Goal: Check status: Check status

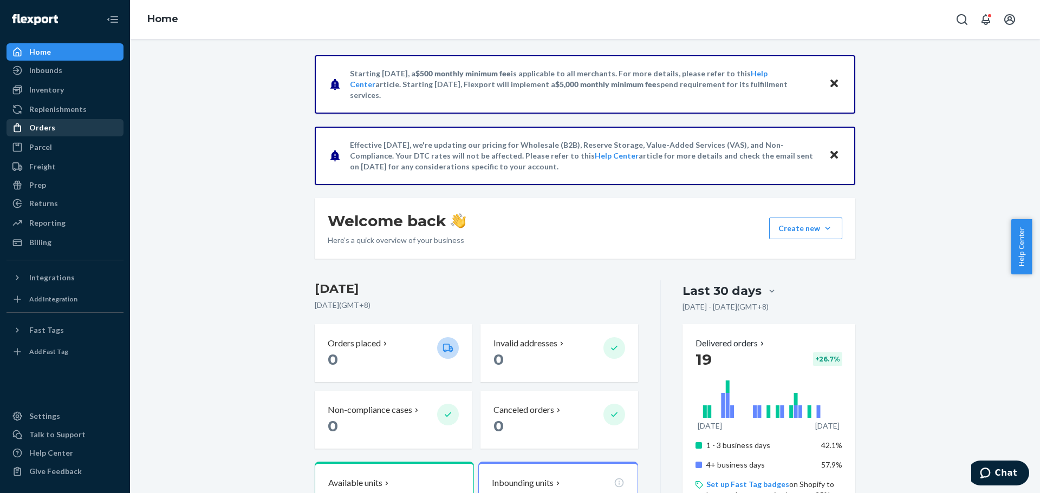
click at [40, 125] on div "Orders" at bounding box center [42, 127] width 26 height 11
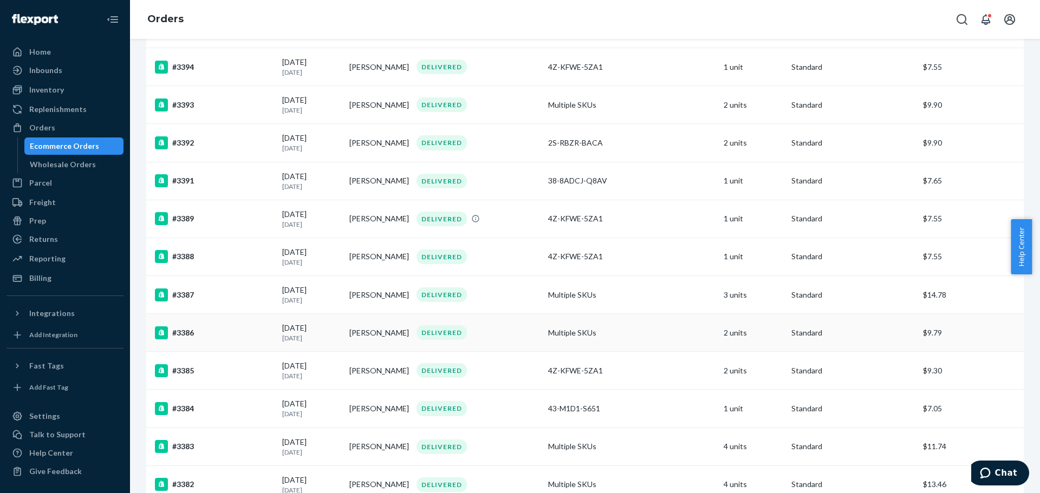
scroll to position [271, 0]
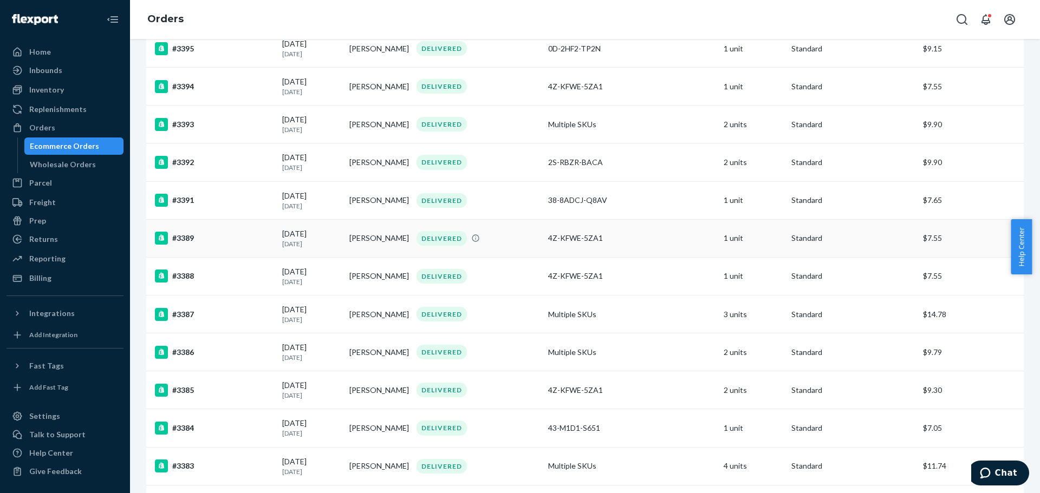
click at [195, 243] on div "#3389" at bounding box center [214, 238] width 119 height 13
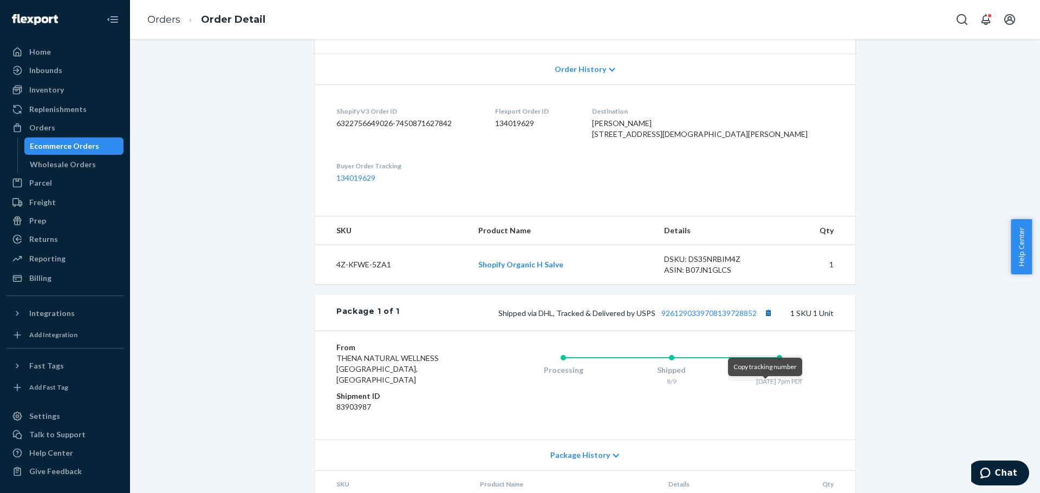
scroll to position [286, 0]
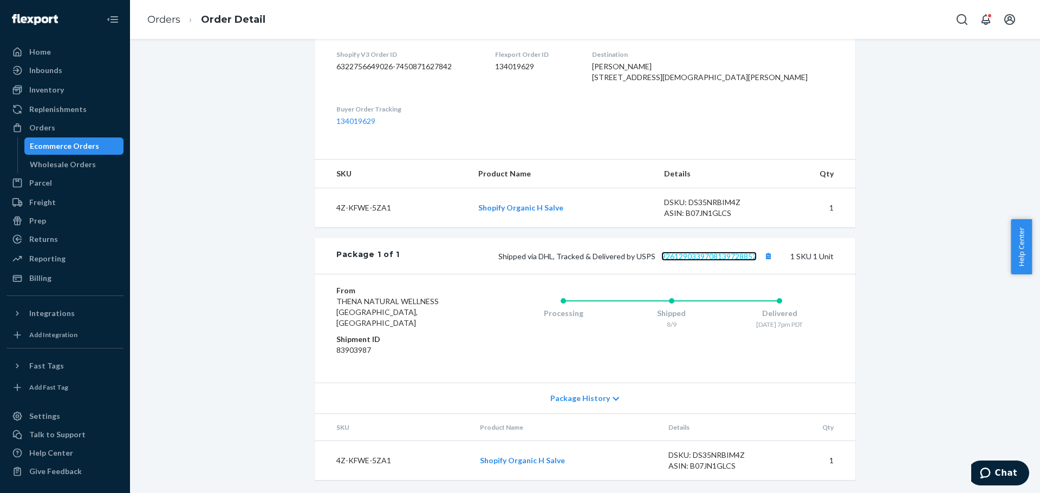
click at [720, 261] on link "9261290339708139728852" at bounding box center [708, 256] width 95 height 9
click at [172, 17] on link "Orders" at bounding box center [163, 20] width 33 height 12
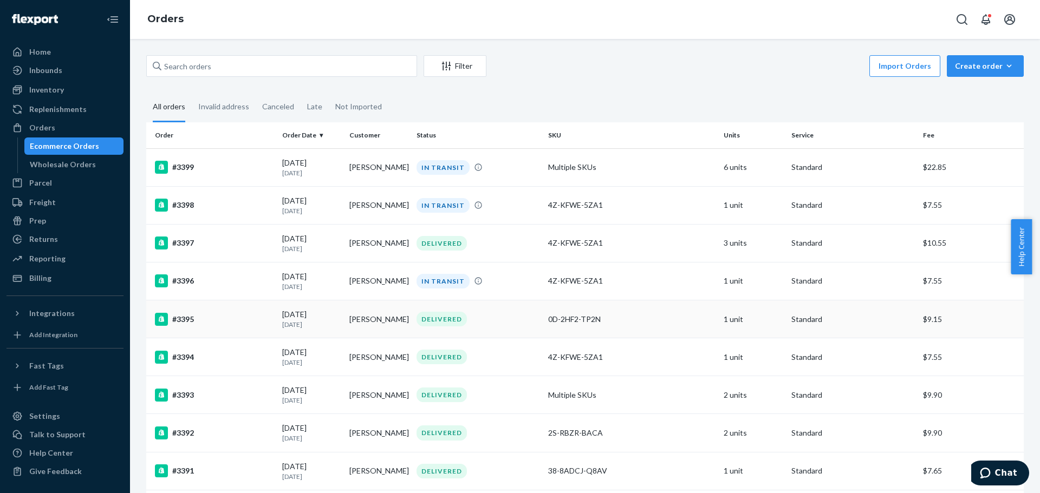
click at [212, 326] on div "#3395" at bounding box center [214, 319] width 119 height 13
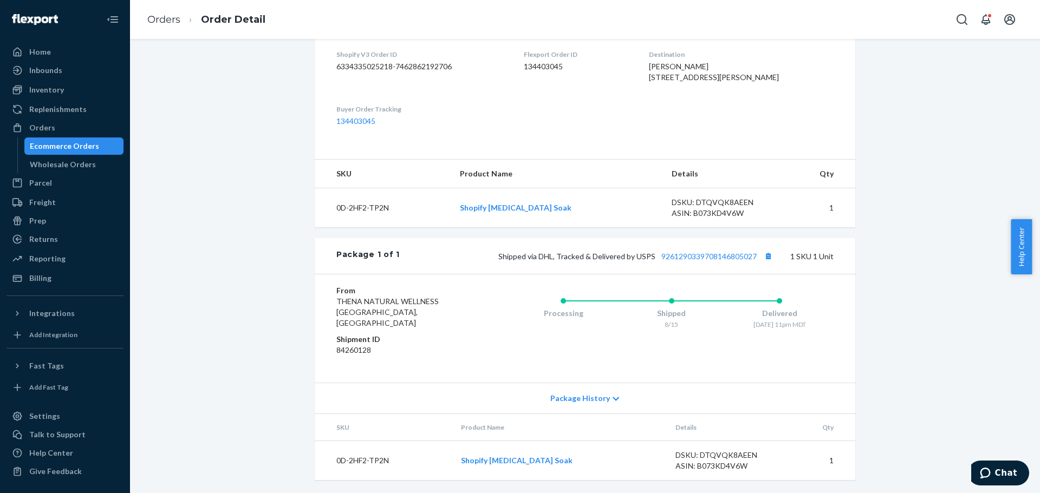
scroll to position [286, 0]
click at [680, 261] on link "9261290339708146805027" at bounding box center [708, 256] width 95 height 9
click at [156, 17] on link "Orders" at bounding box center [163, 20] width 33 height 12
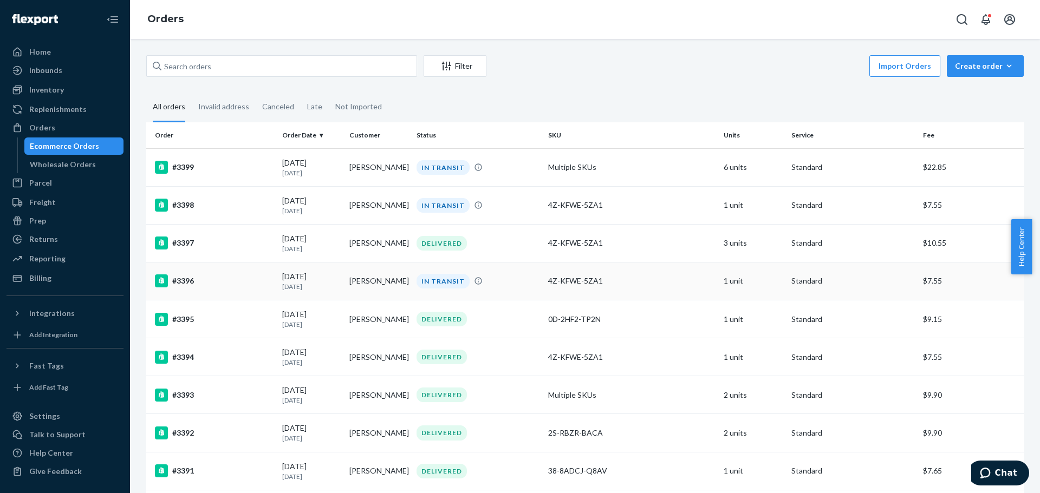
click at [191, 283] on div "#3396" at bounding box center [214, 281] width 119 height 13
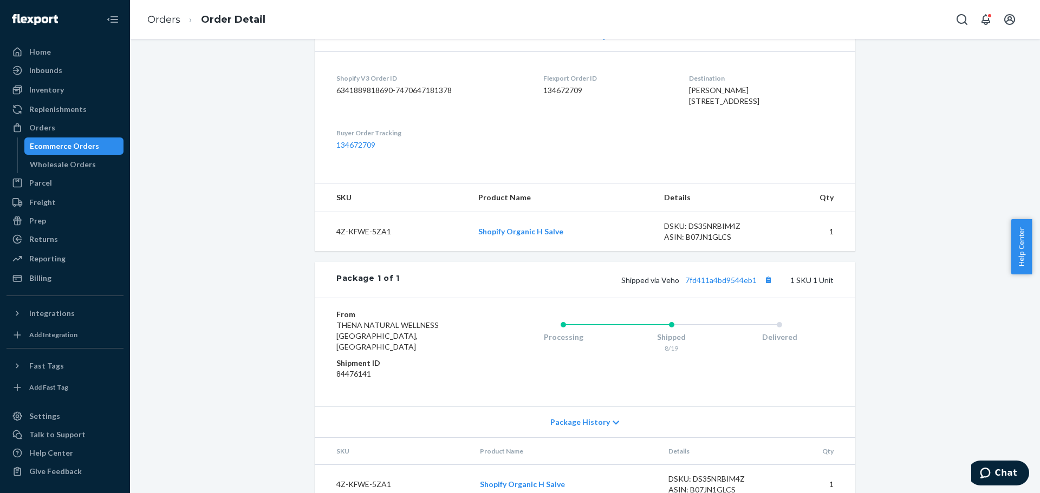
scroll to position [286, 0]
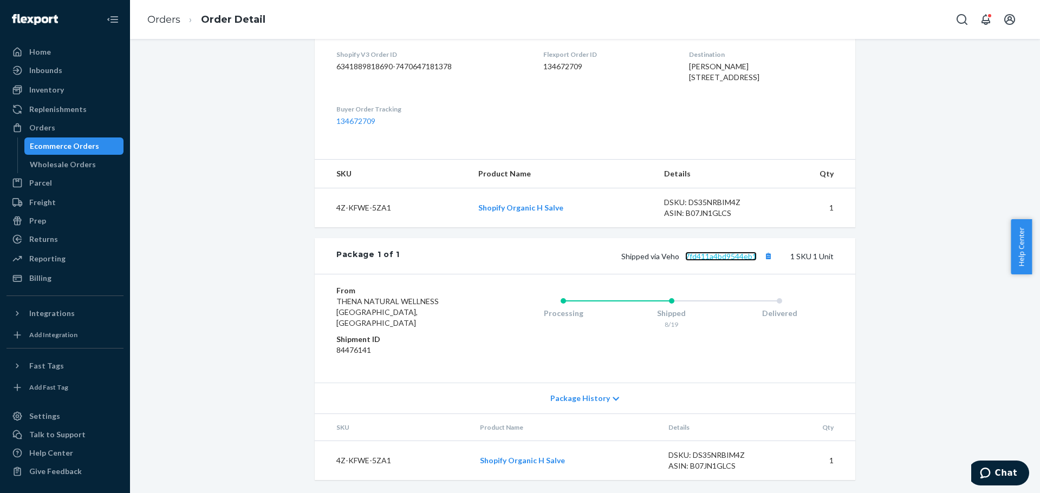
click at [717, 261] on link "7fd411a4bd9544eb1" at bounding box center [720, 256] width 71 height 9
click at [158, 14] on link "Orders" at bounding box center [163, 20] width 33 height 12
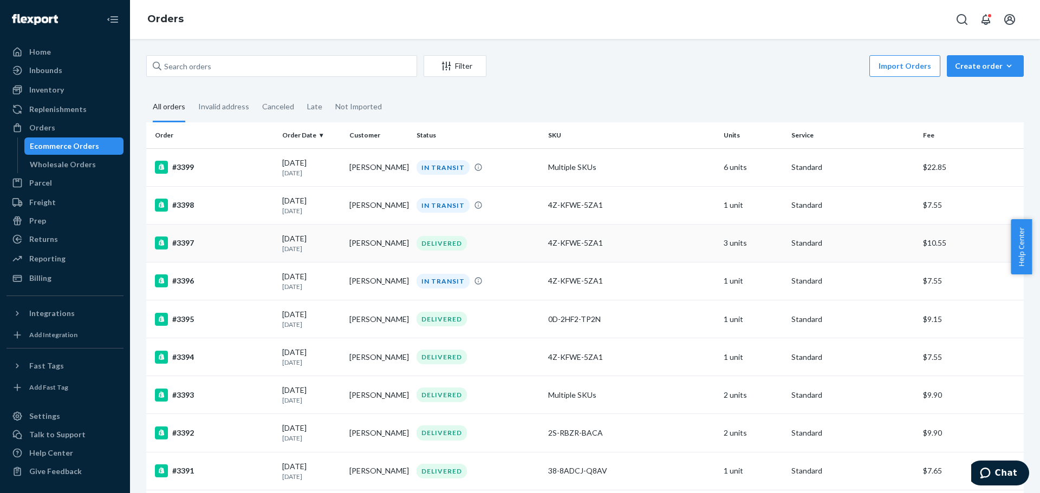
click at [239, 240] on div "#3397" at bounding box center [214, 243] width 119 height 13
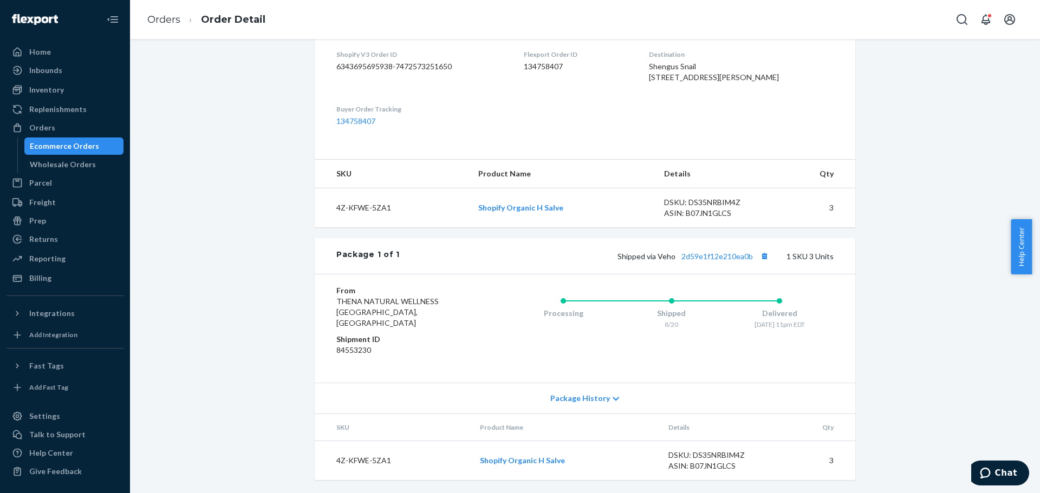
scroll to position [286, 0]
click at [732, 262] on div "Shipped via Veho 2d59e1f12e210ea0b 1 SKU 3 Units" at bounding box center [617, 256] width 434 height 14
click at [719, 261] on link "2d59e1f12e210ea0b" at bounding box center [716, 256] width 71 height 9
click at [161, 19] on link "Orders" at bounding box center [163, 20] width 33 height 12
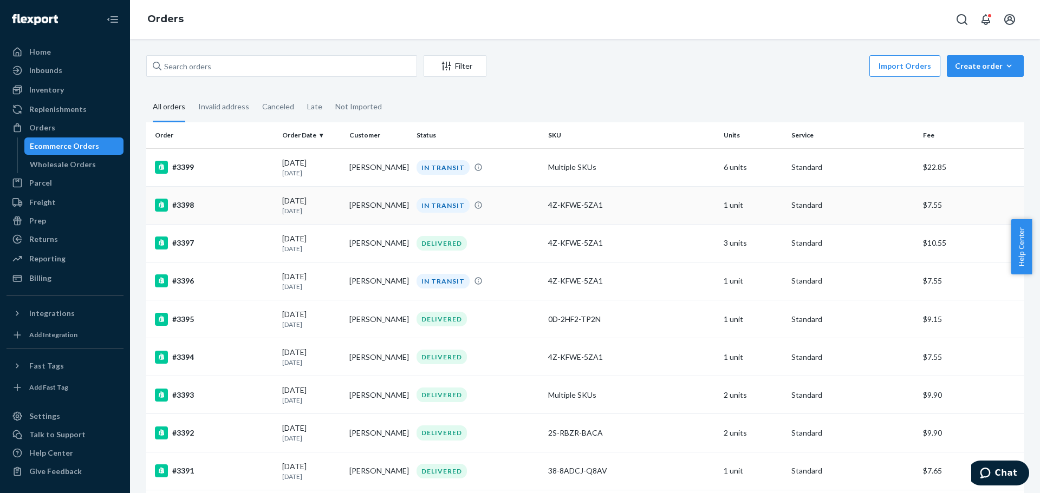
click at [198, 212] on div "#3398" at bounding box center [214, 205] width 119 height 13
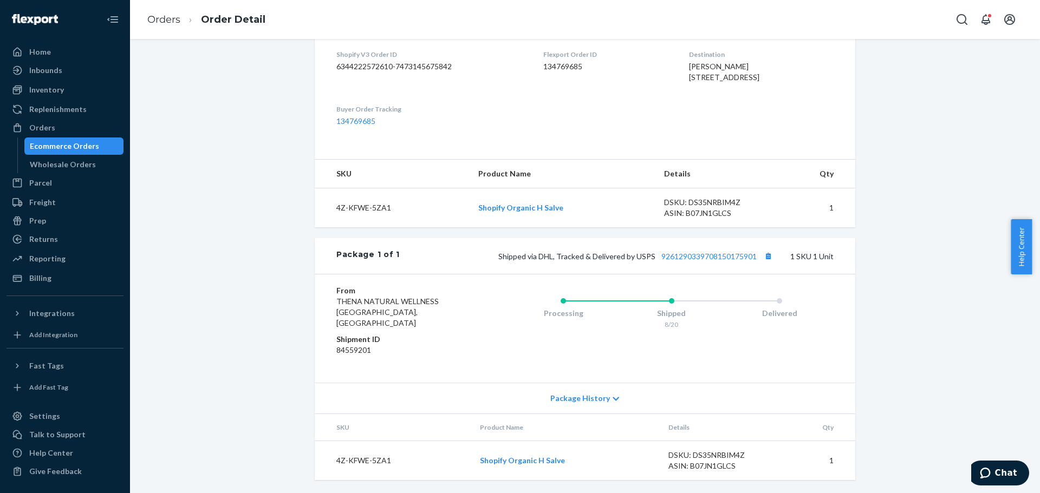
scroll to position [286, 0]
click at [714, 261] on link "9261290339708150175901" at bounding box center [708, 256] width 95 height 9
click at [170, 19] on link "Orders" at bounding box center [163, 20] width 33 height 12
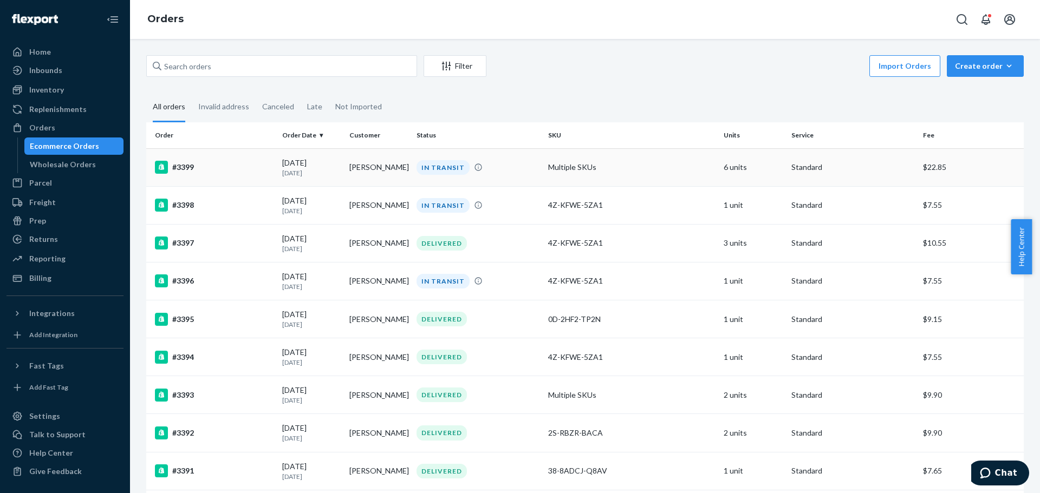
click at [382, 173] on td "[PERSON_NAME]" at bounding box center [378, 167] width 67 height 38
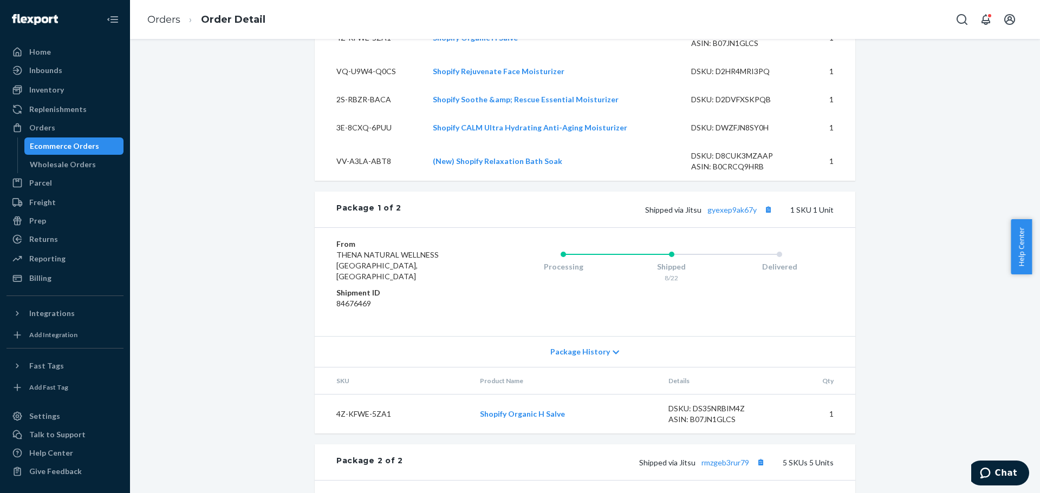
scroll to position [468, 0]
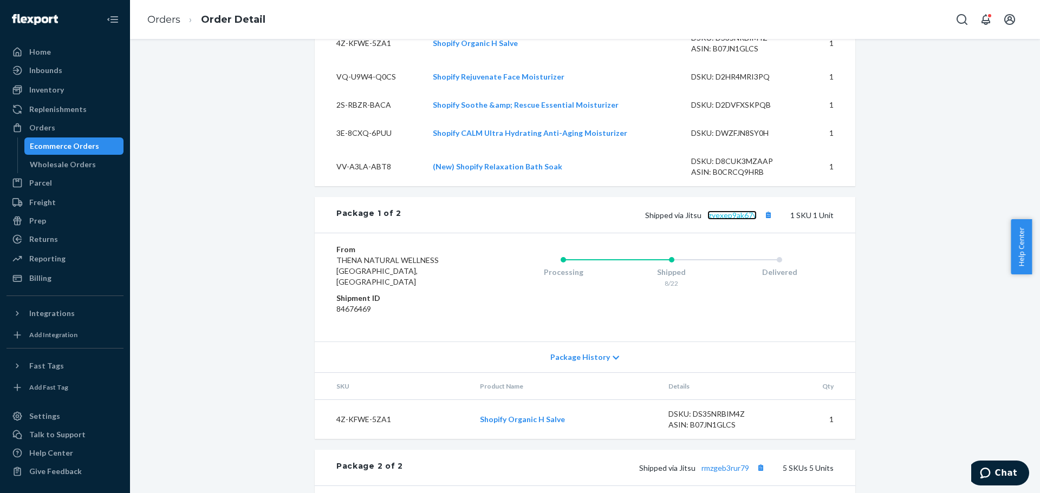
click at [726, 220] on link "gyexep9ak67y" at bounding box center [731, 215] width 49 height 9
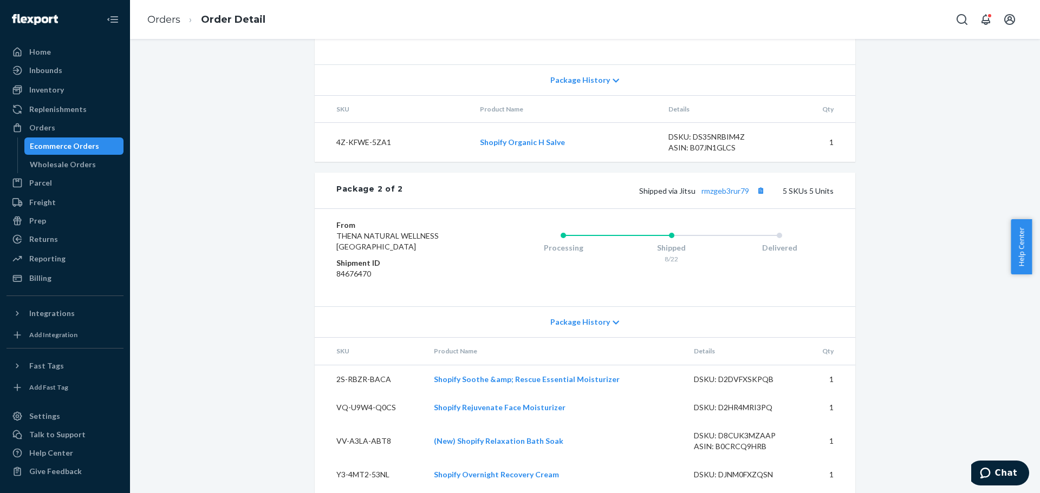
scroll to position [793, 0]
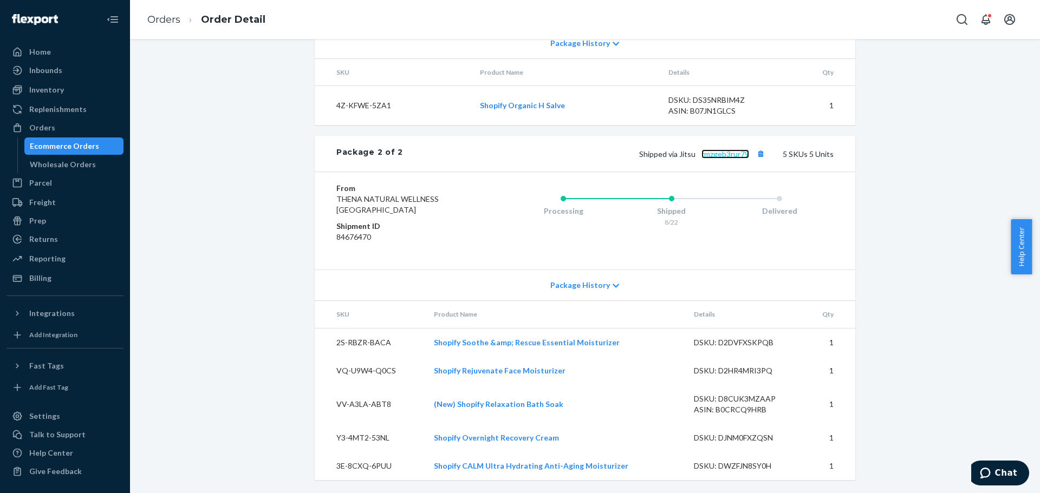
click at [732, 155] on link "rmzgeb3rur79" at bounding box center [725, 153] width 48 height 9
